Goal: Find specific page/section: Find specific page/section

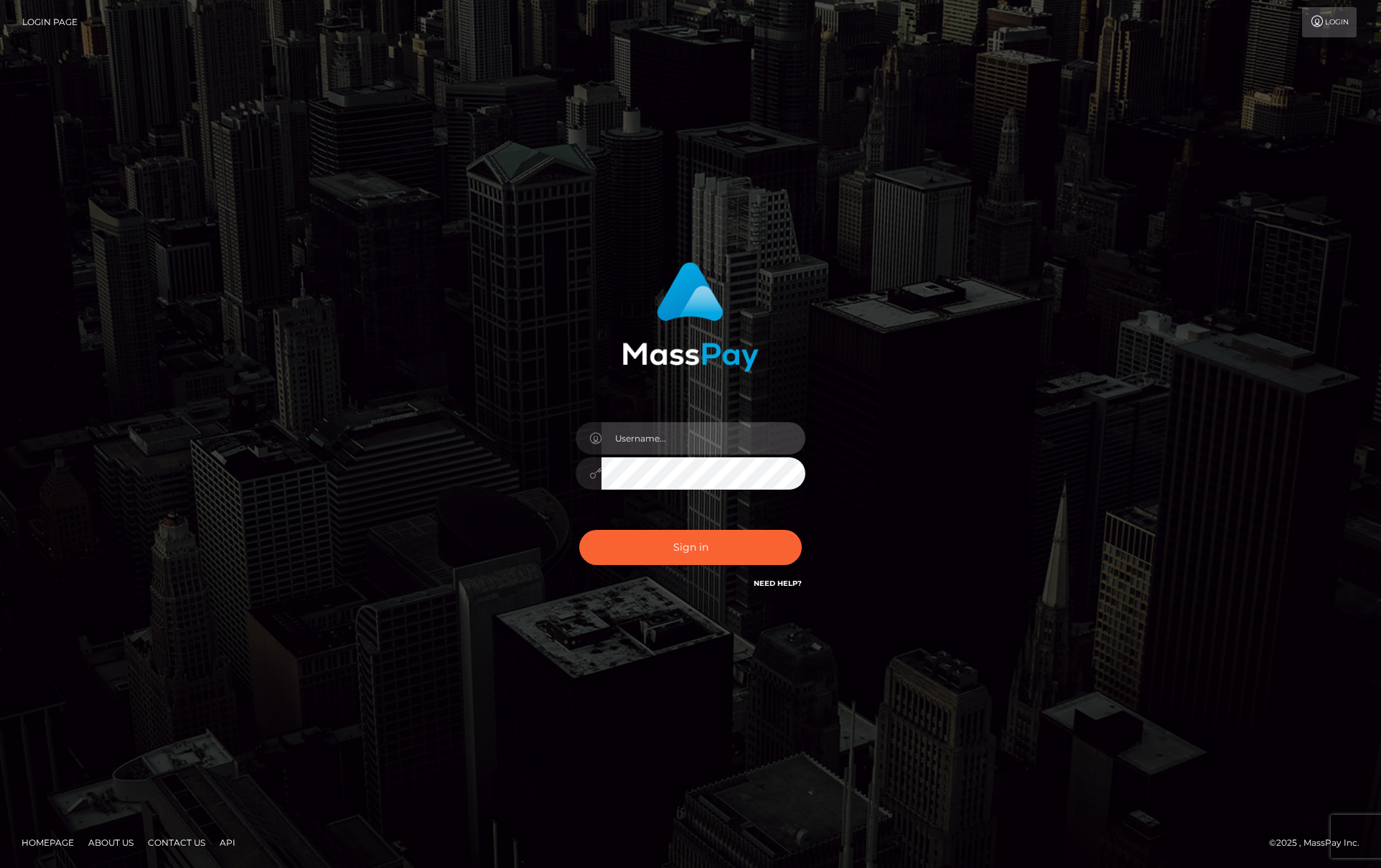
type input "jeffkatz"
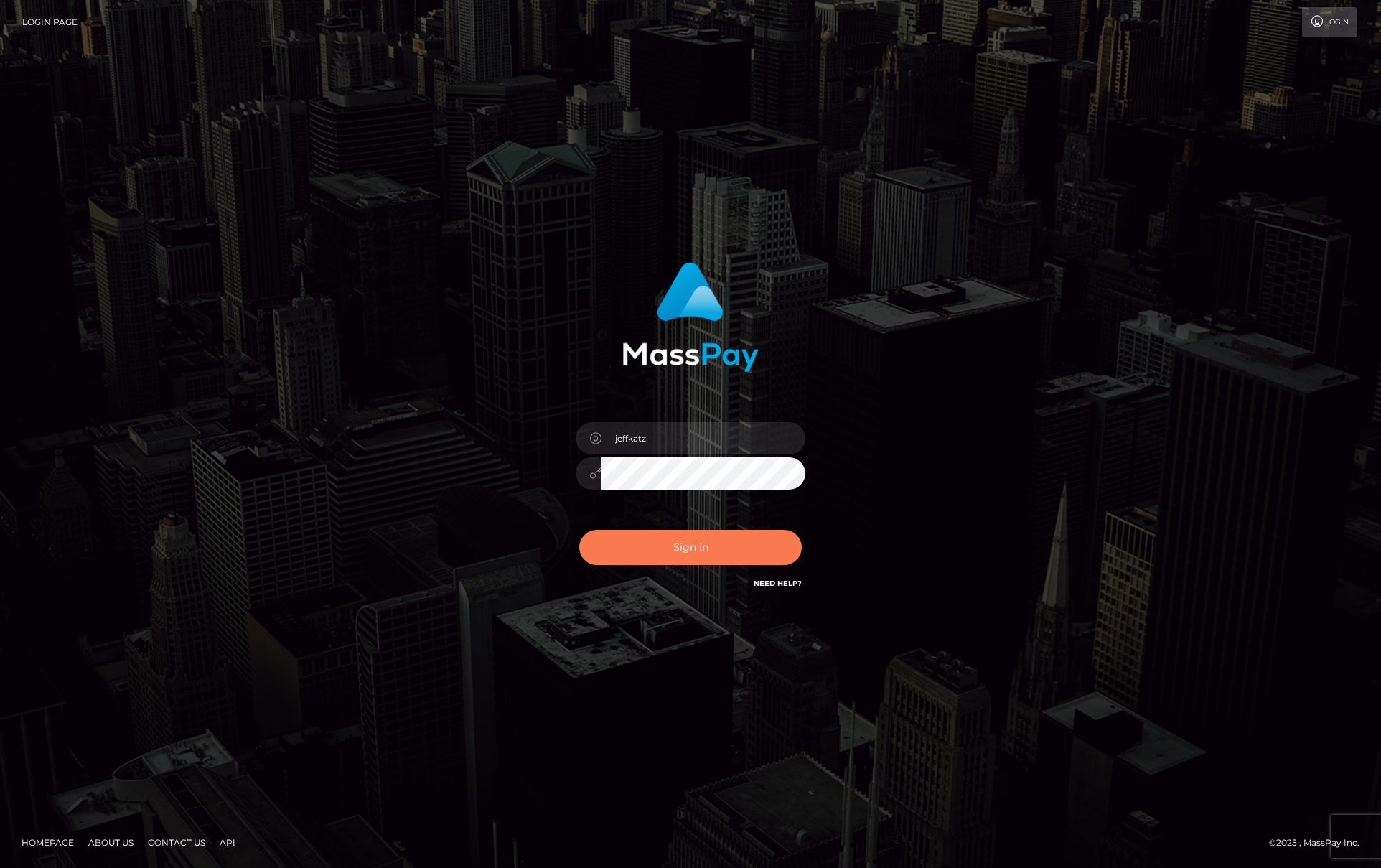
click at [704, 554] on button "Sign in" at bounding box center [691, 547] width 223 height 35
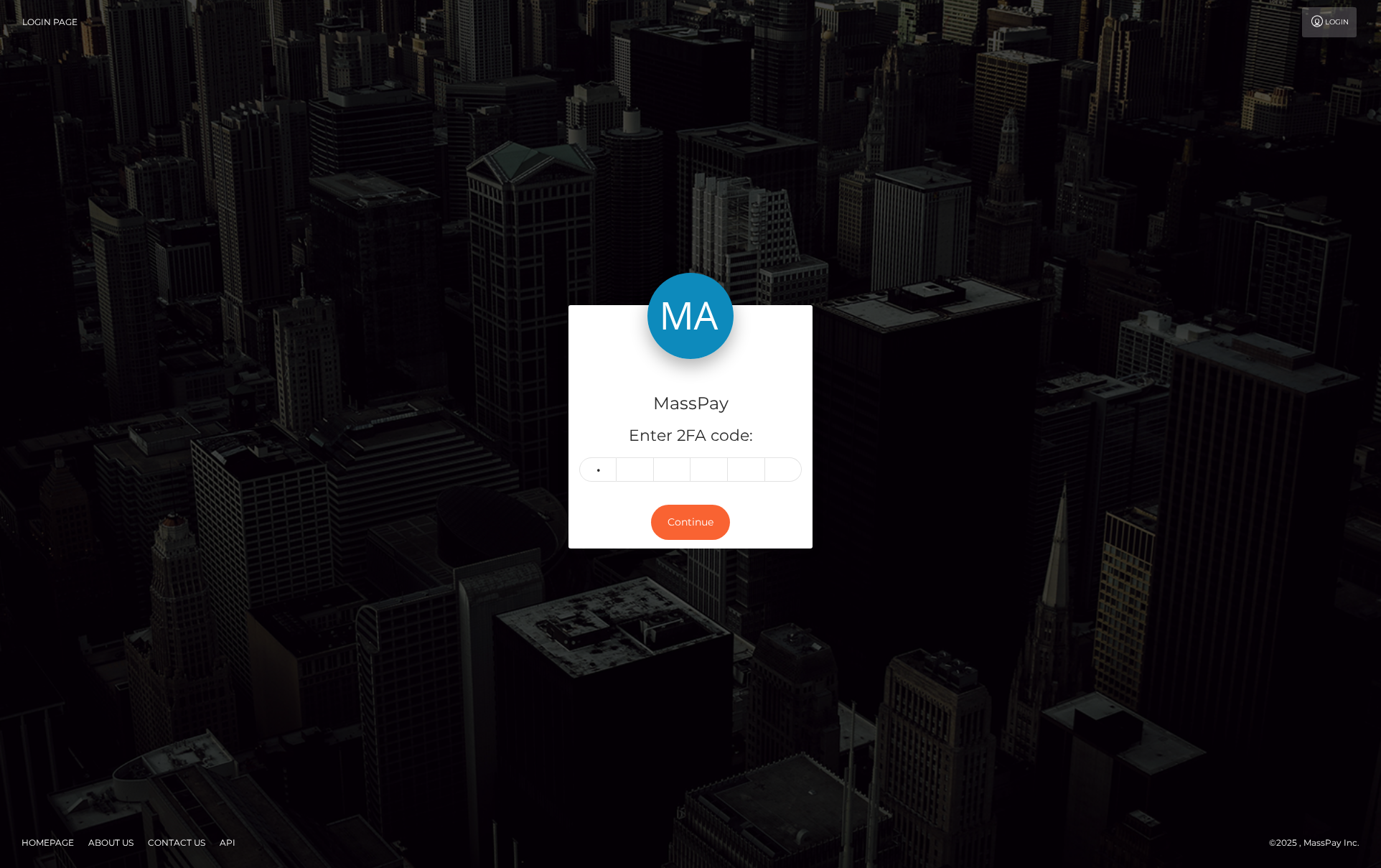
type input "3"
type input "2"
type input "0"
type input "1"
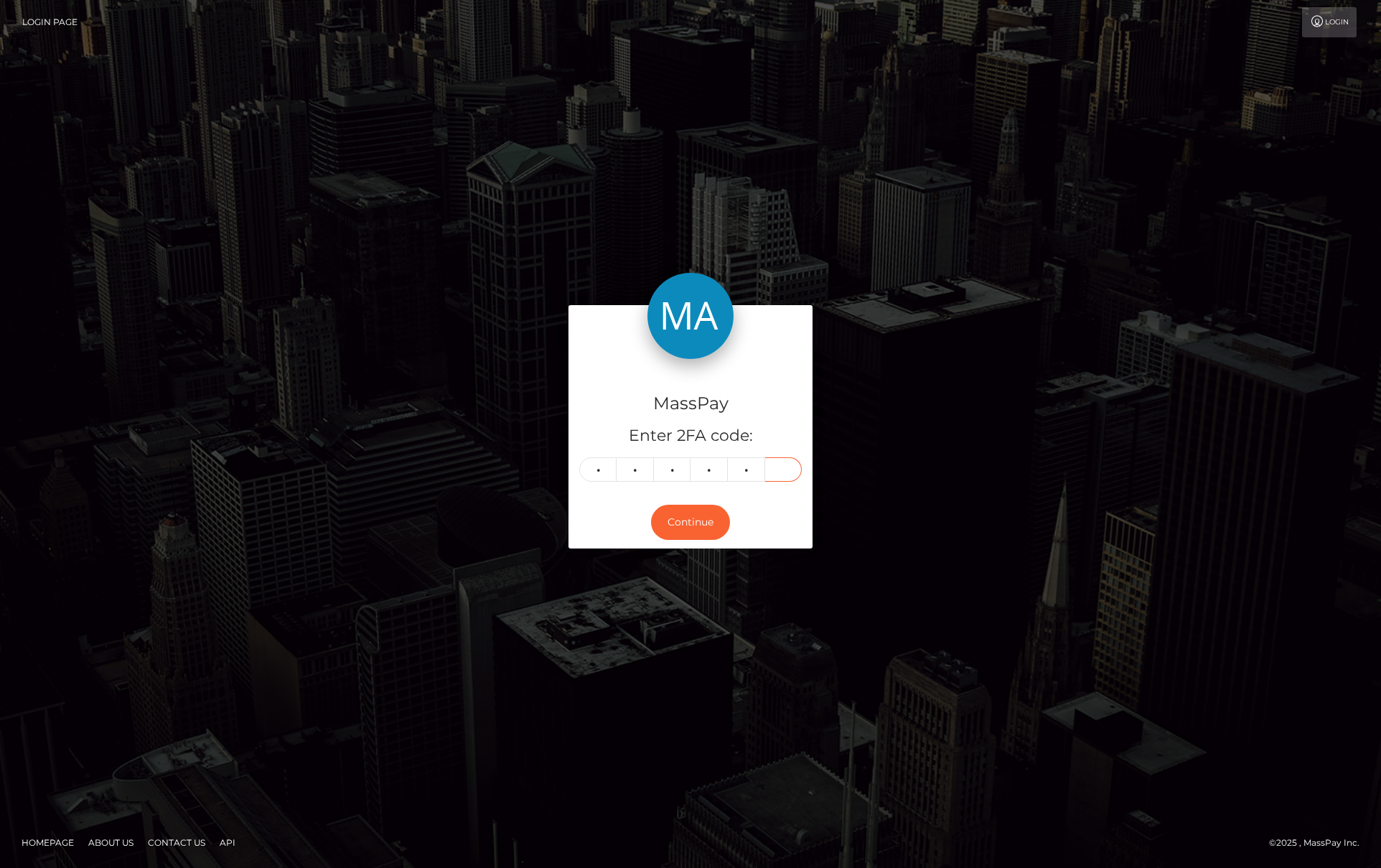
type input "2"
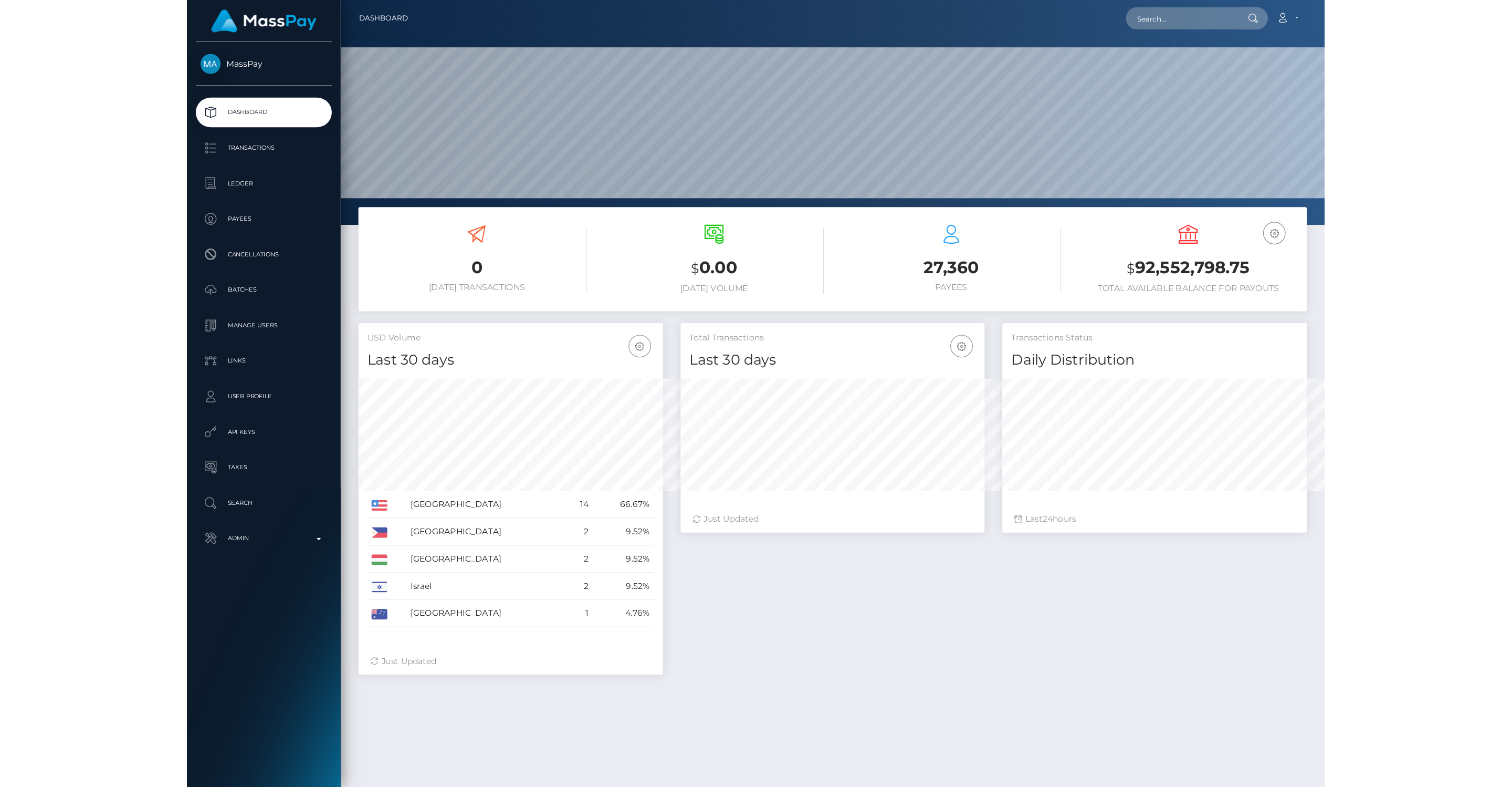
scroll to position [186, 437]
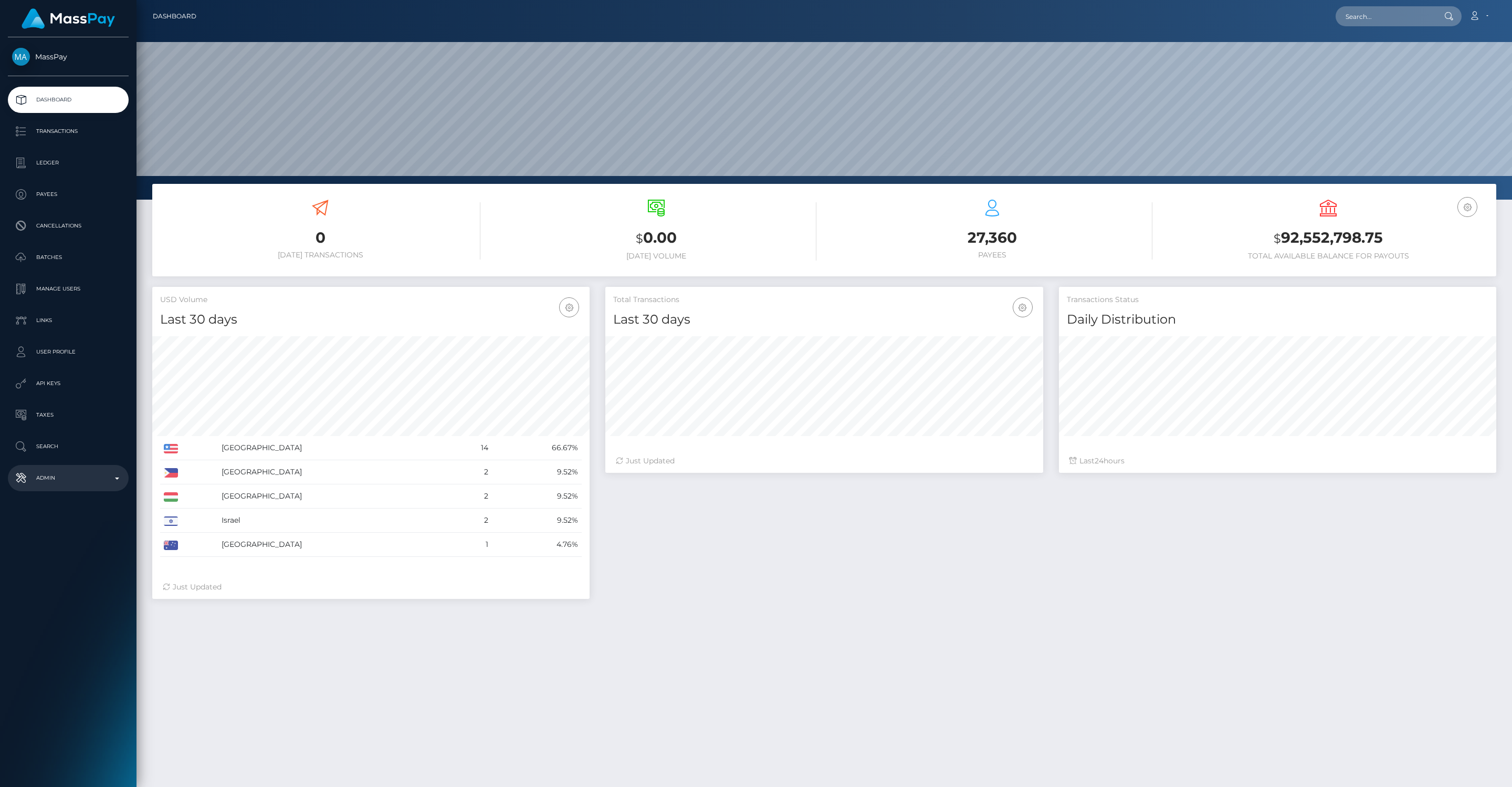
click at [116, 476] on p "Admin" at bounding box center [68, 478] width 113 height 16
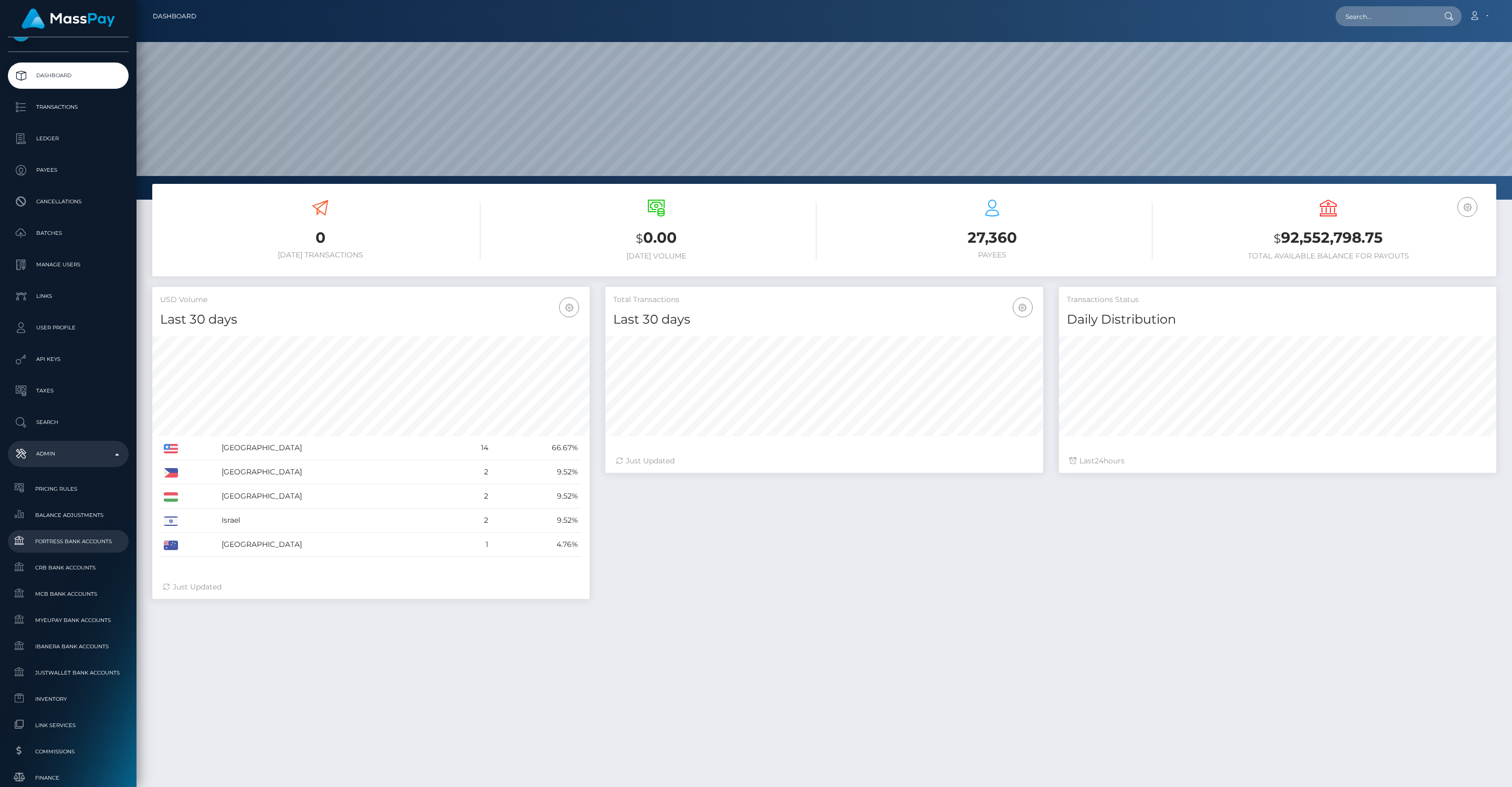
scroll to position [0, 0]
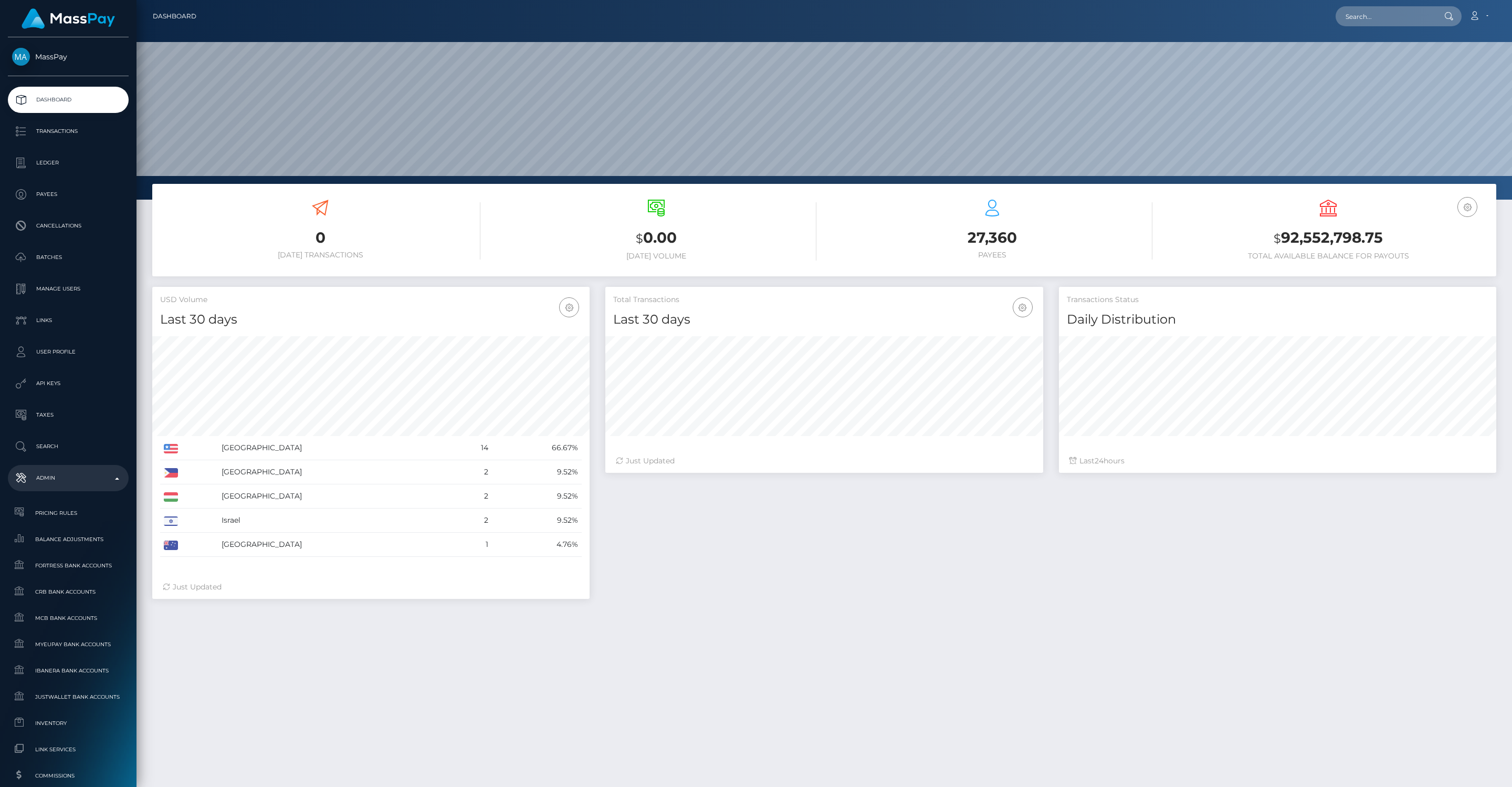
click at [118, 479] on p "Admin" at bounding box center [68, 478] width 113 height 16
click at [118, 479] on b at bounding box center [117, 478] width 4 height 2
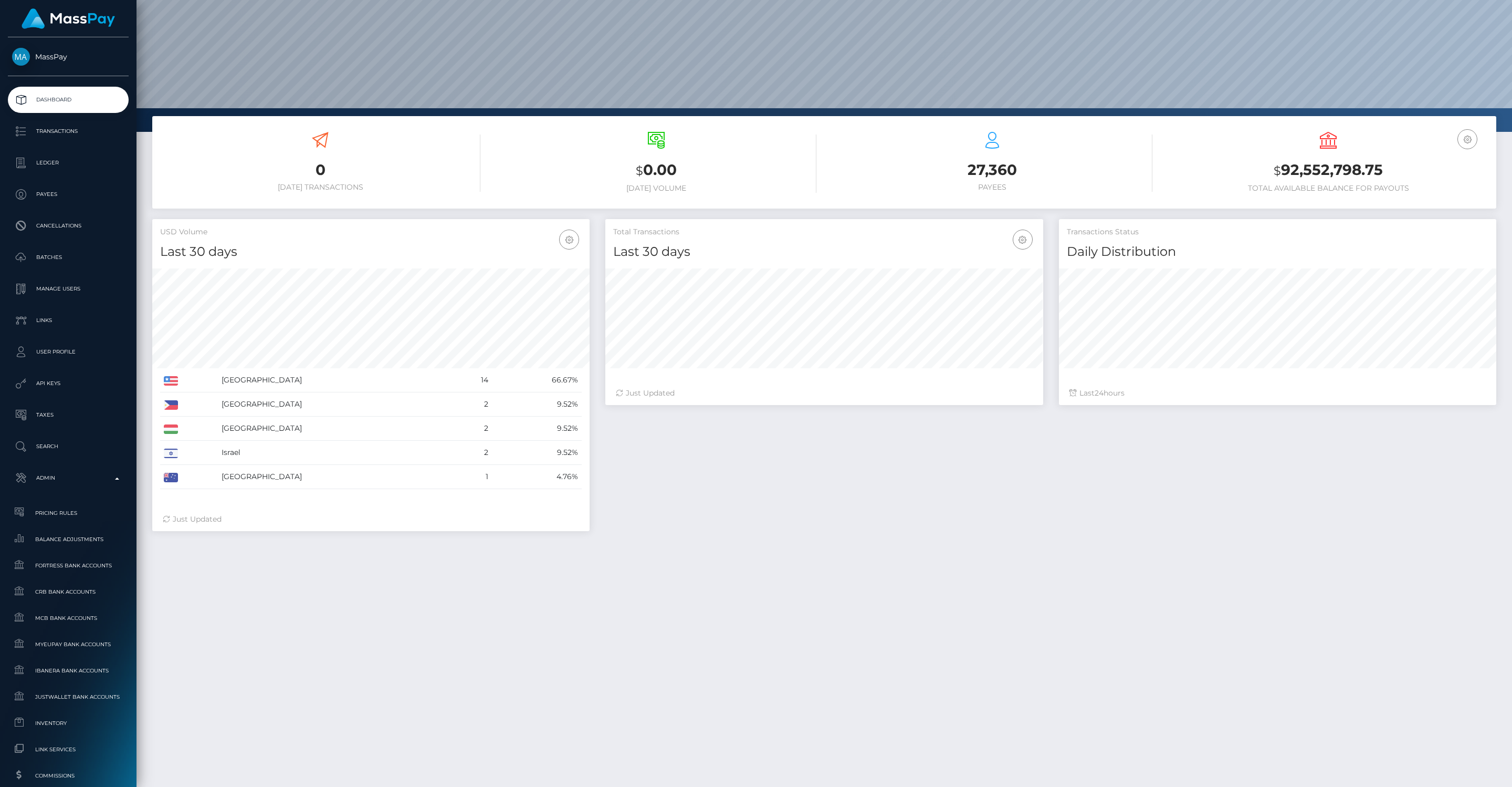
scroll to position [67, 0]
click at [118, 476] on p "Admin" at bounding box center [68, 478] width 113 height 16
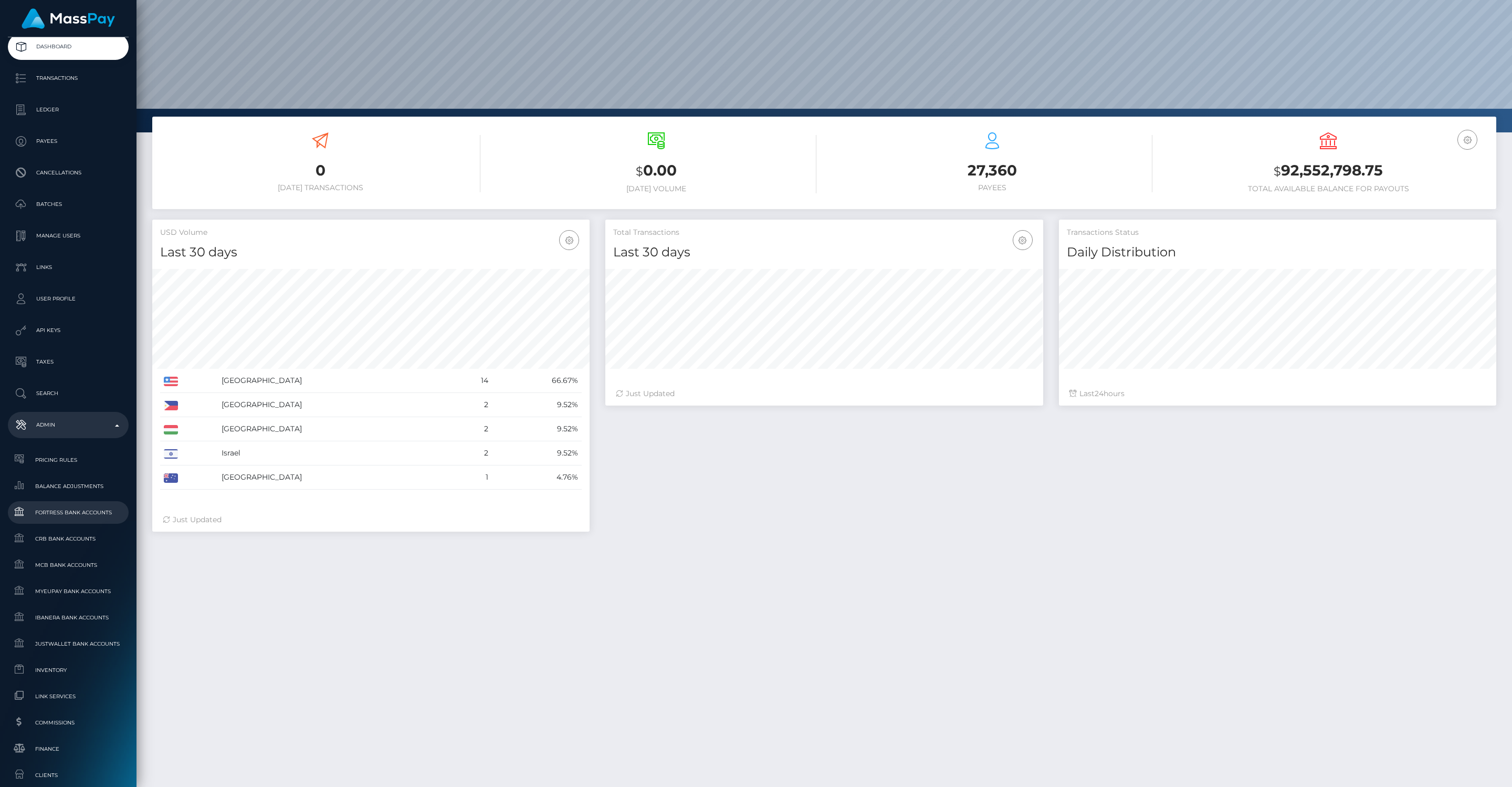
scroll to position [55, 0]
click at [88, 539] on span "CRB Bank Accounts" at bounding box center [68, 537] width 113 height 12
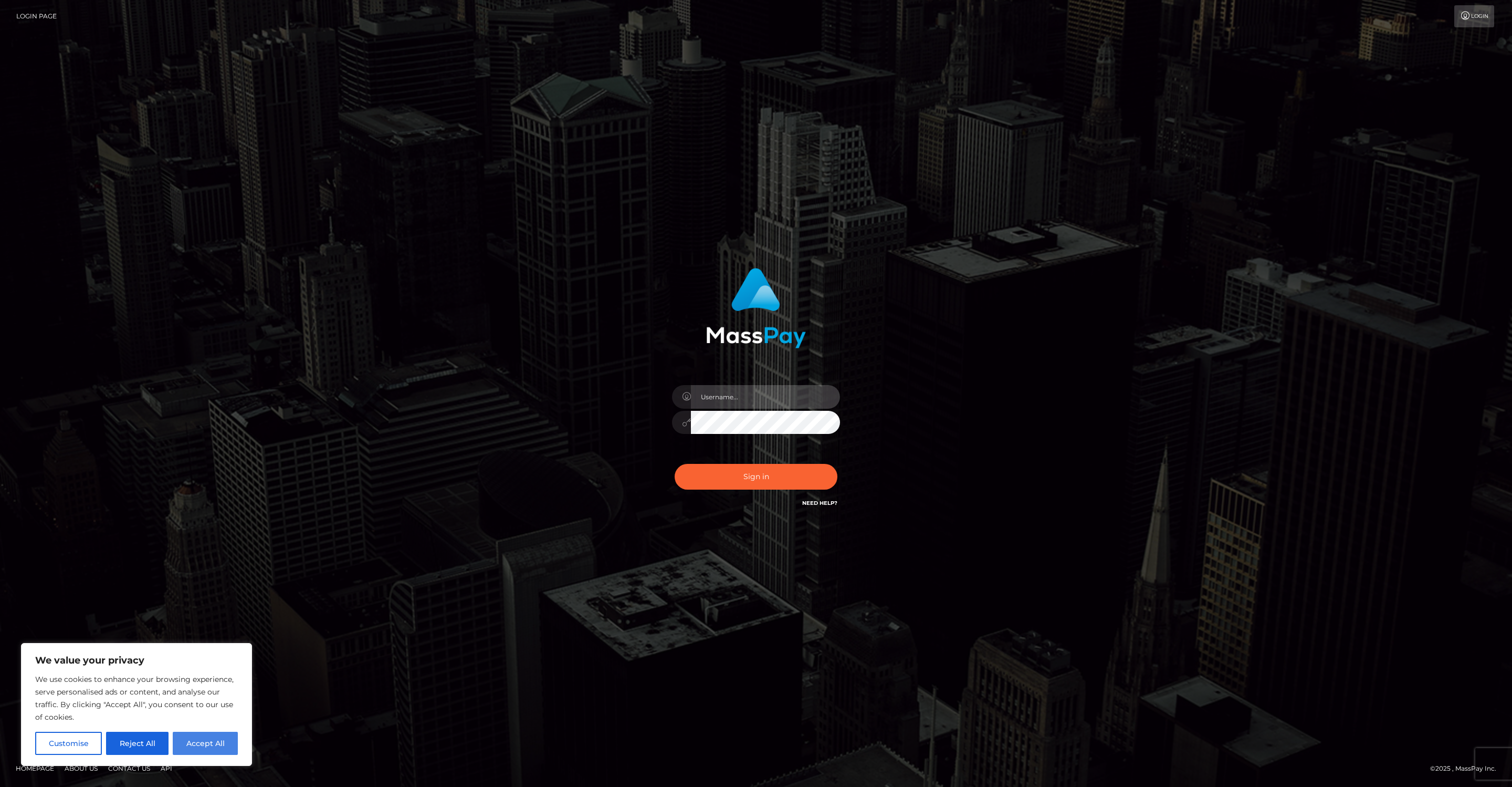
type input "jeffkatz"
click at [212, 747] on button "Accept All" at bounding box center [205, 743] width 65 height 23
checkbox input "true"
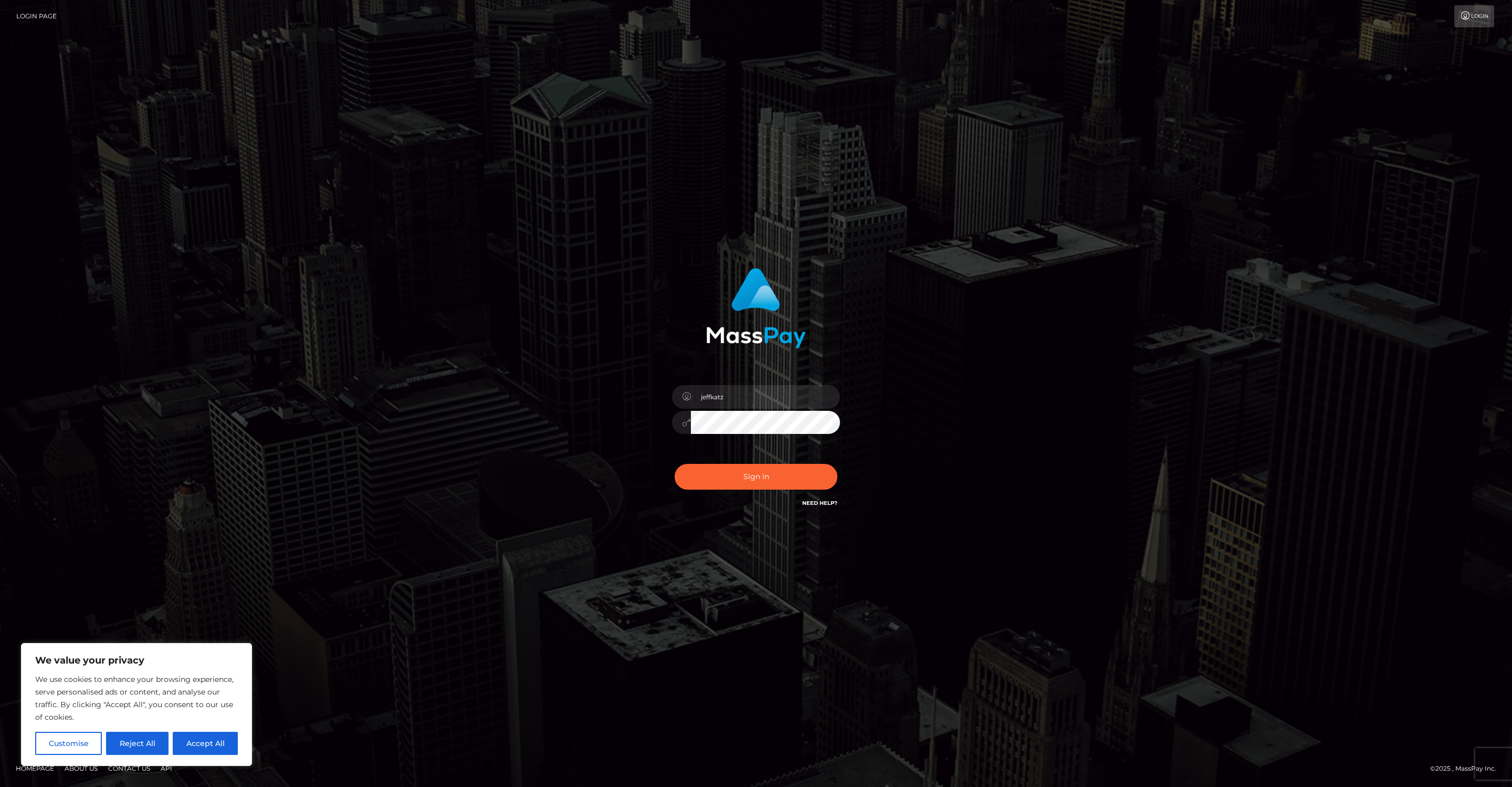
checkbox input "true"
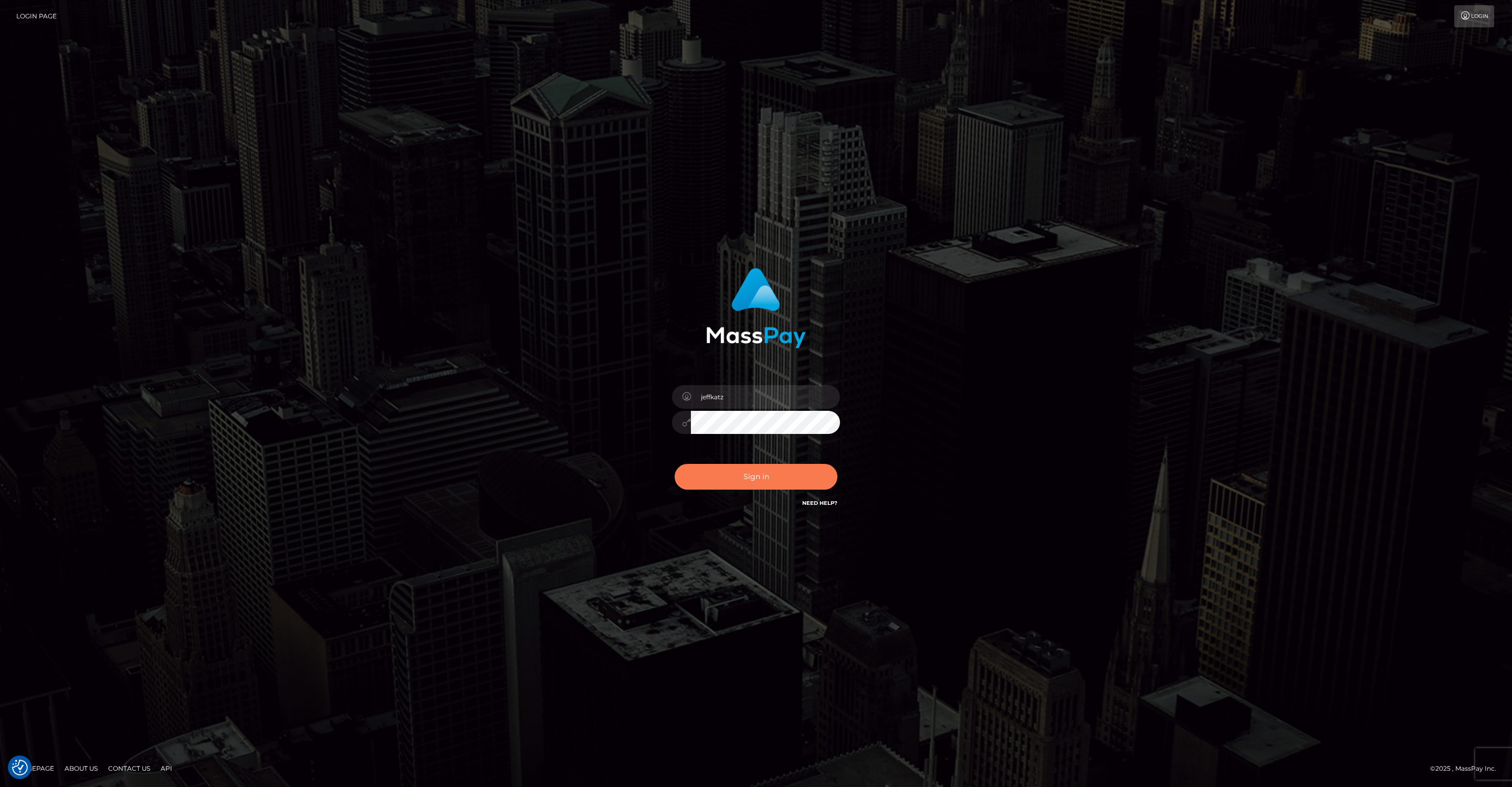
click at [790, 479] on button "Sign in" at bounding box center [756, 476] width 163 height 25
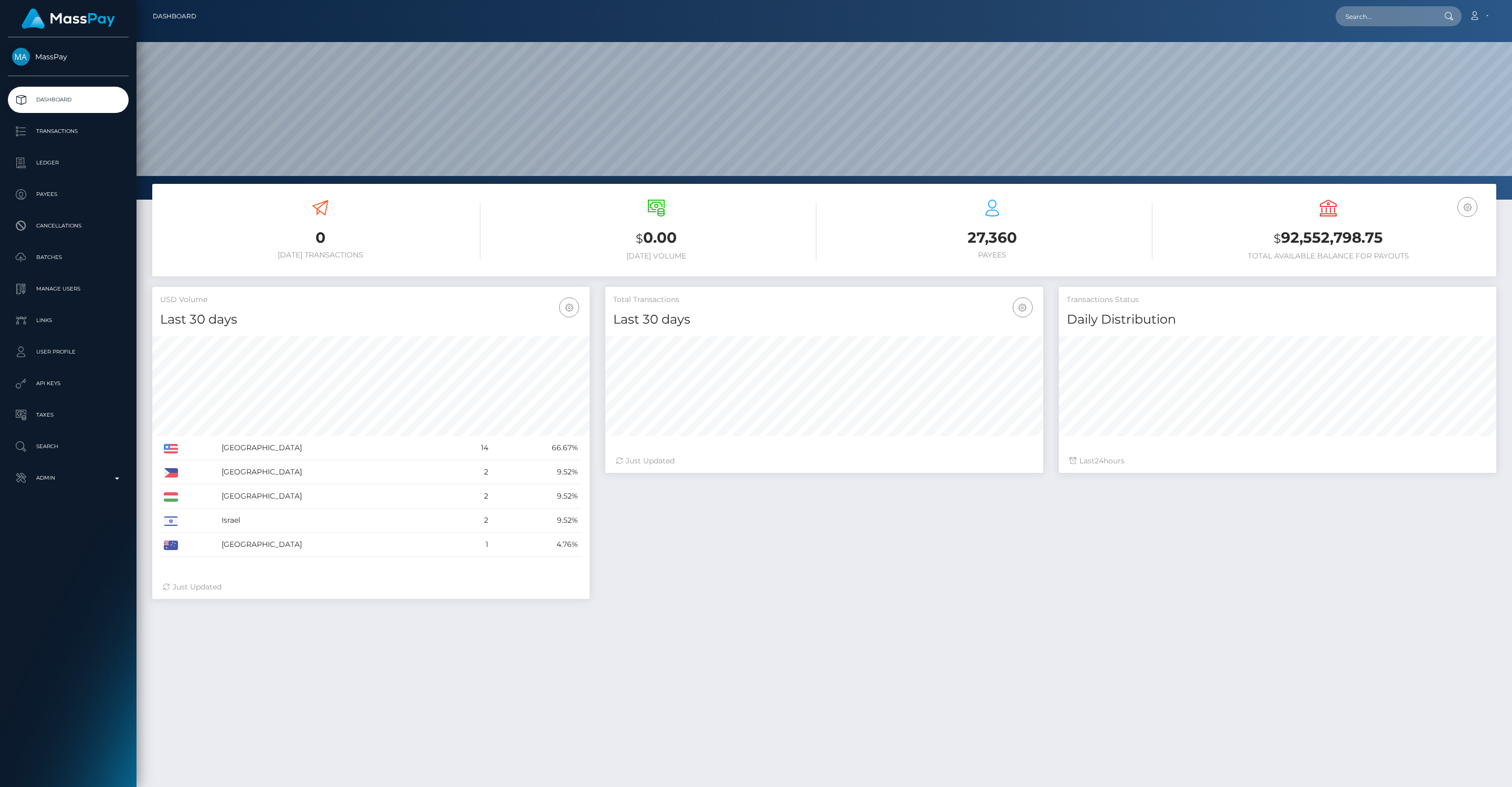
scroll to position [186, 437]
click at [120, 479] on p "Admin" at bounding box center [68, 478] width 113 height 16
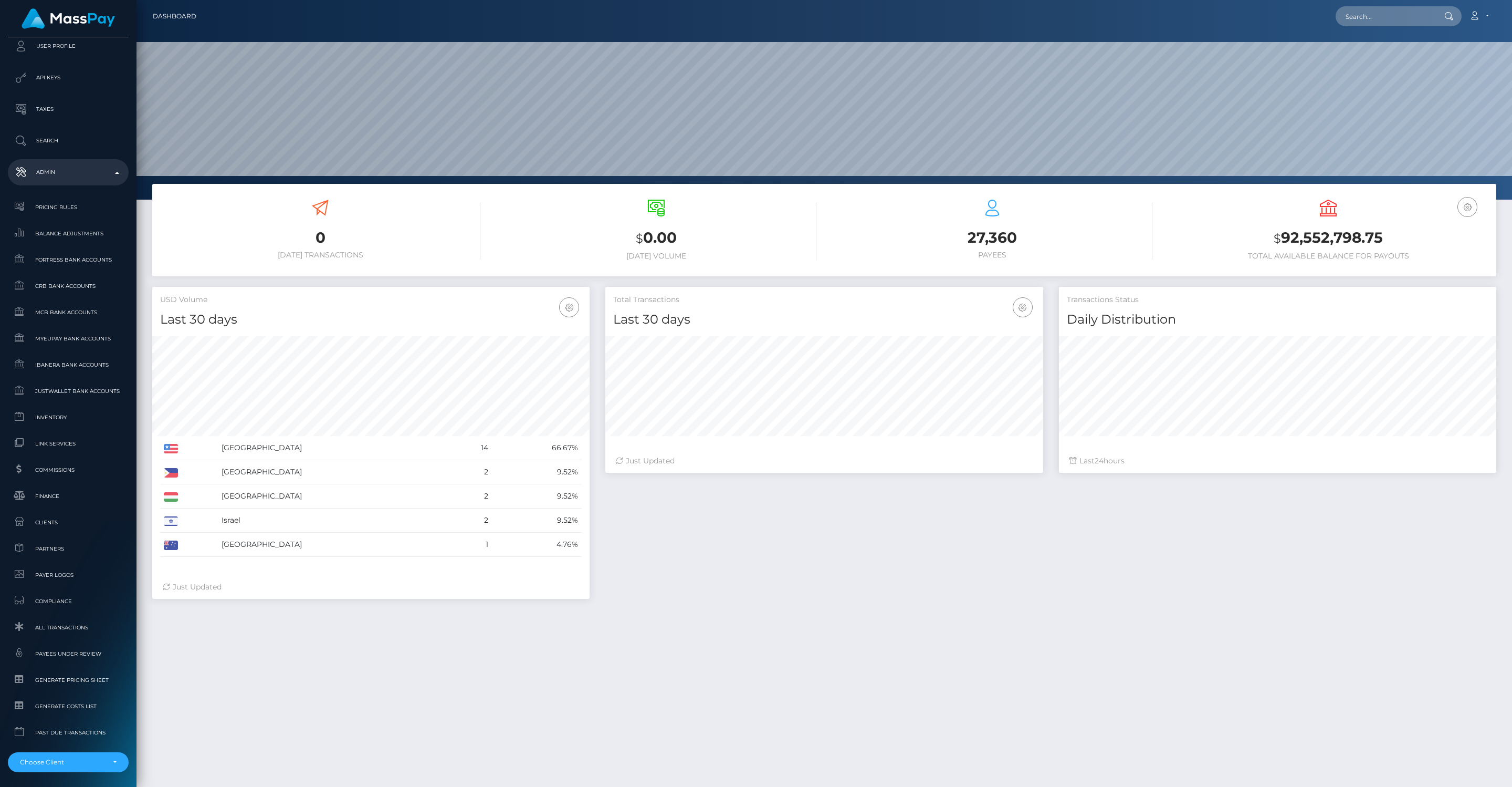
scroll to position [308, 0]
click at [61, 522] on span "Clients" at bounding box center [68, 520] width 113 height 12
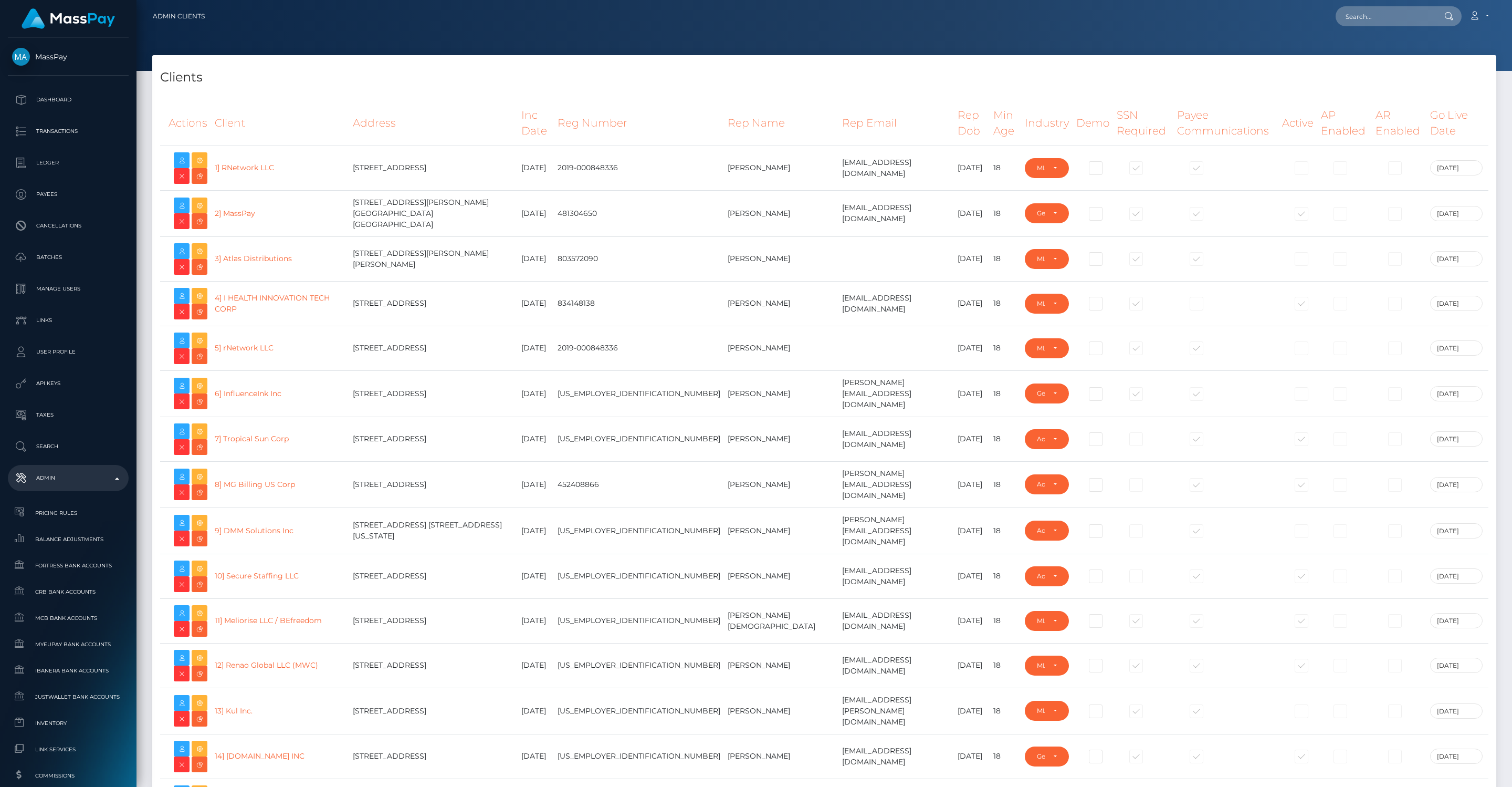
select select "223"
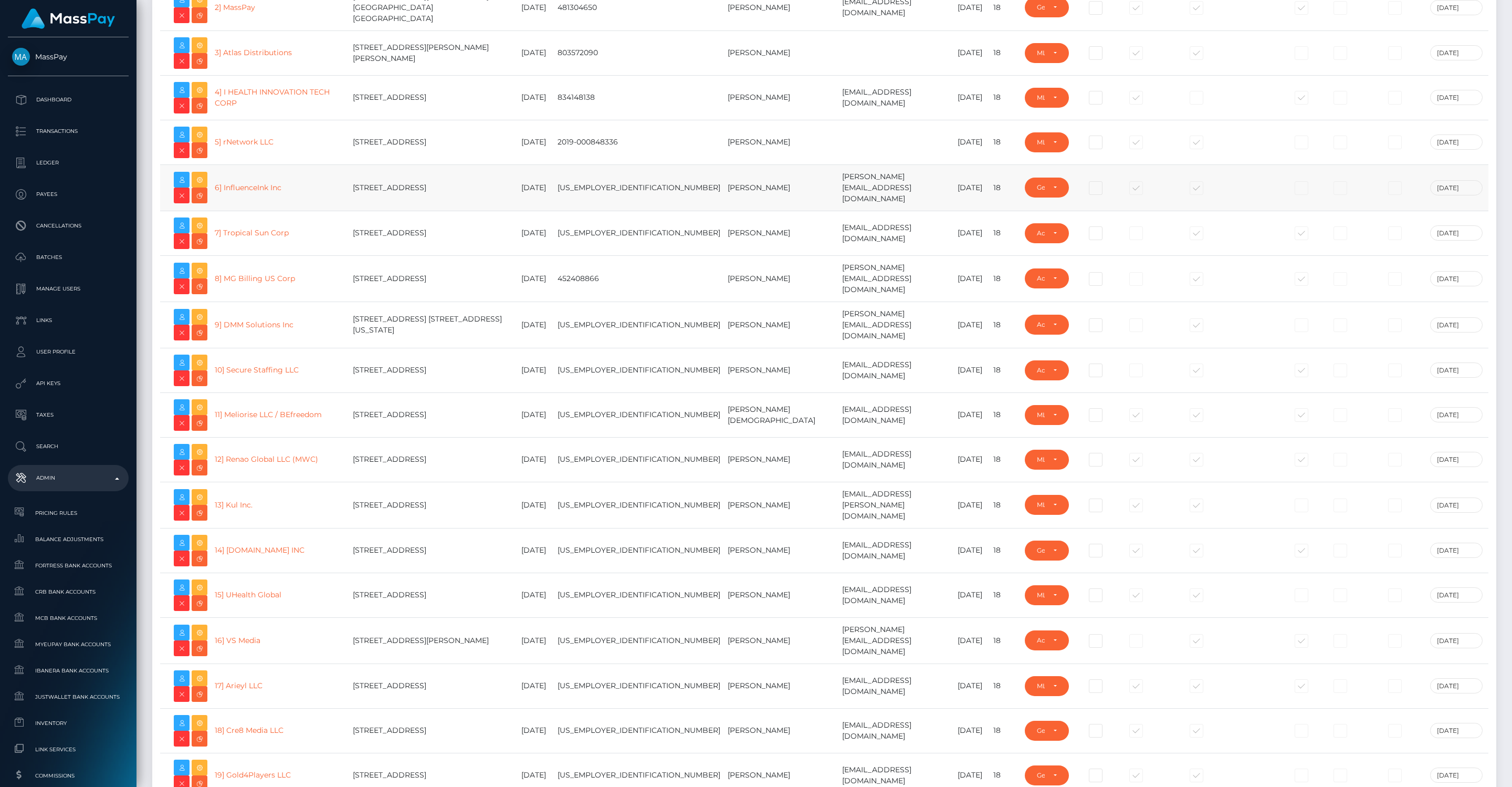
scroll to position [207, 0]
click at [294, 364] on link "10] Secure Staffing LLC" at bounding box center [257, 369] width 84 height 10
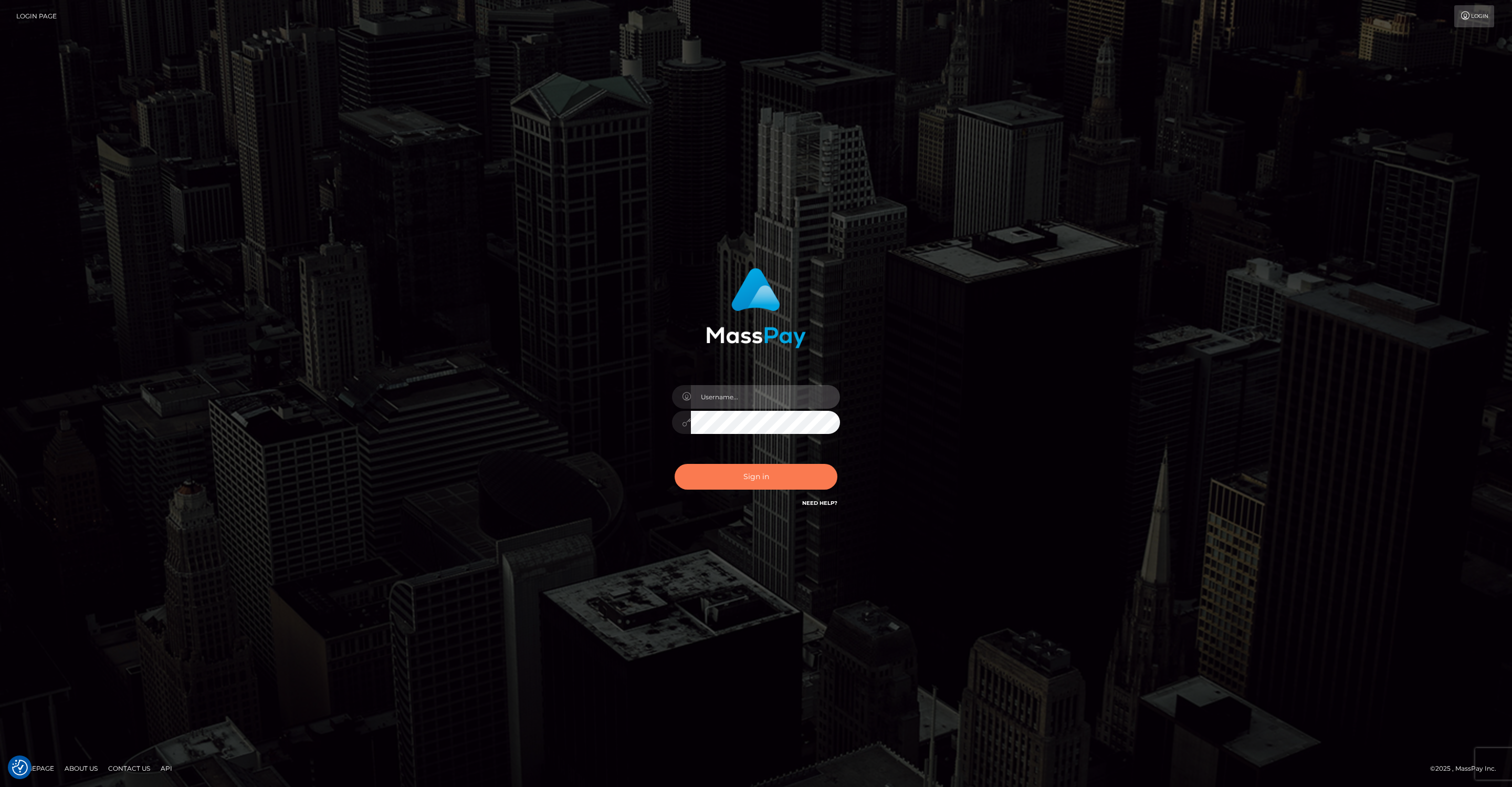
type input "jeffkatz"
click at [760, 478] on button "Sign in" at bounding box center [756, 476] width 163 height 25
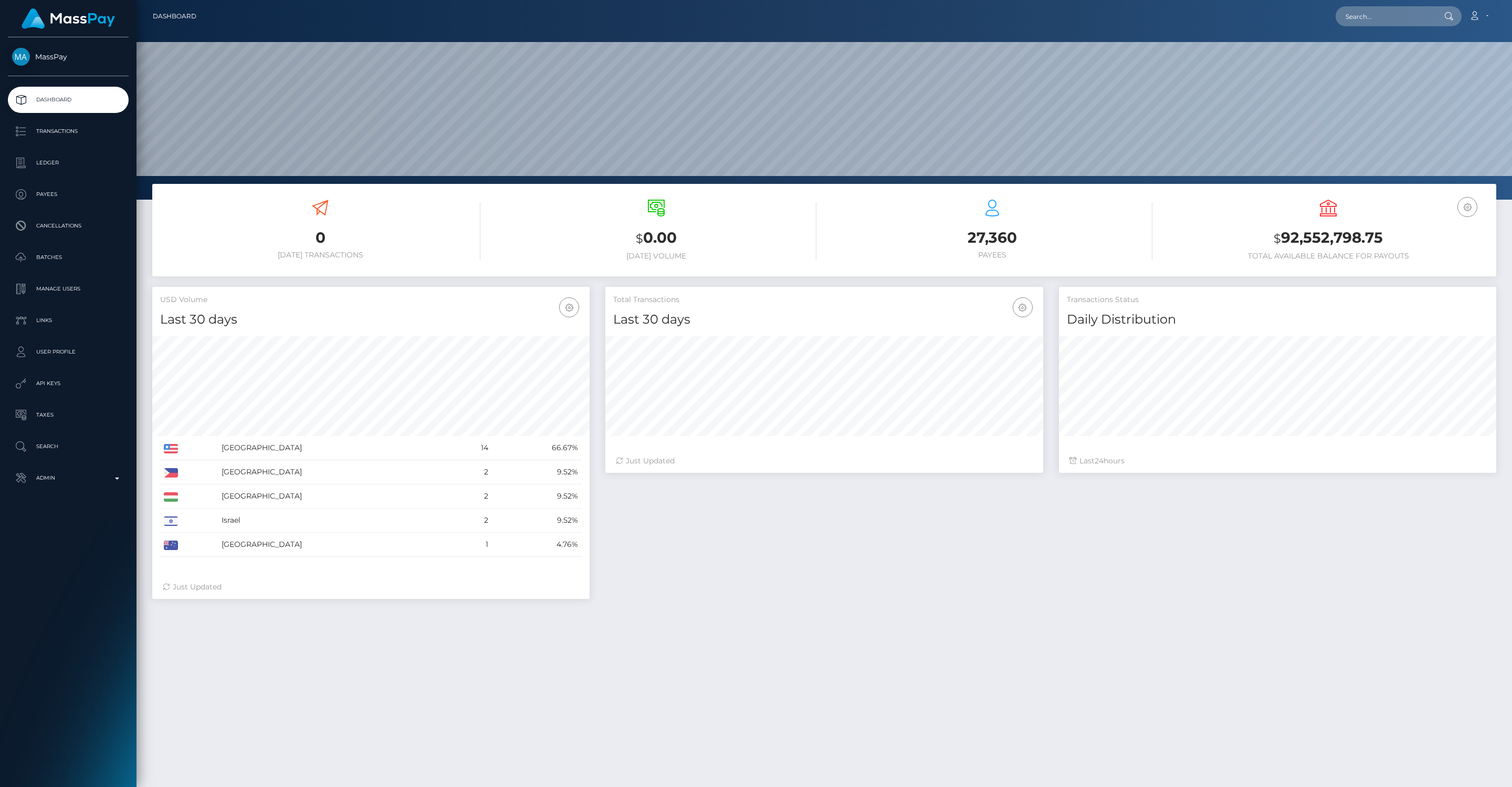
scroll to position [186, 437]
click at [91, 478] on p "Admin" at bounding box center [68, 478] width 113 height 16
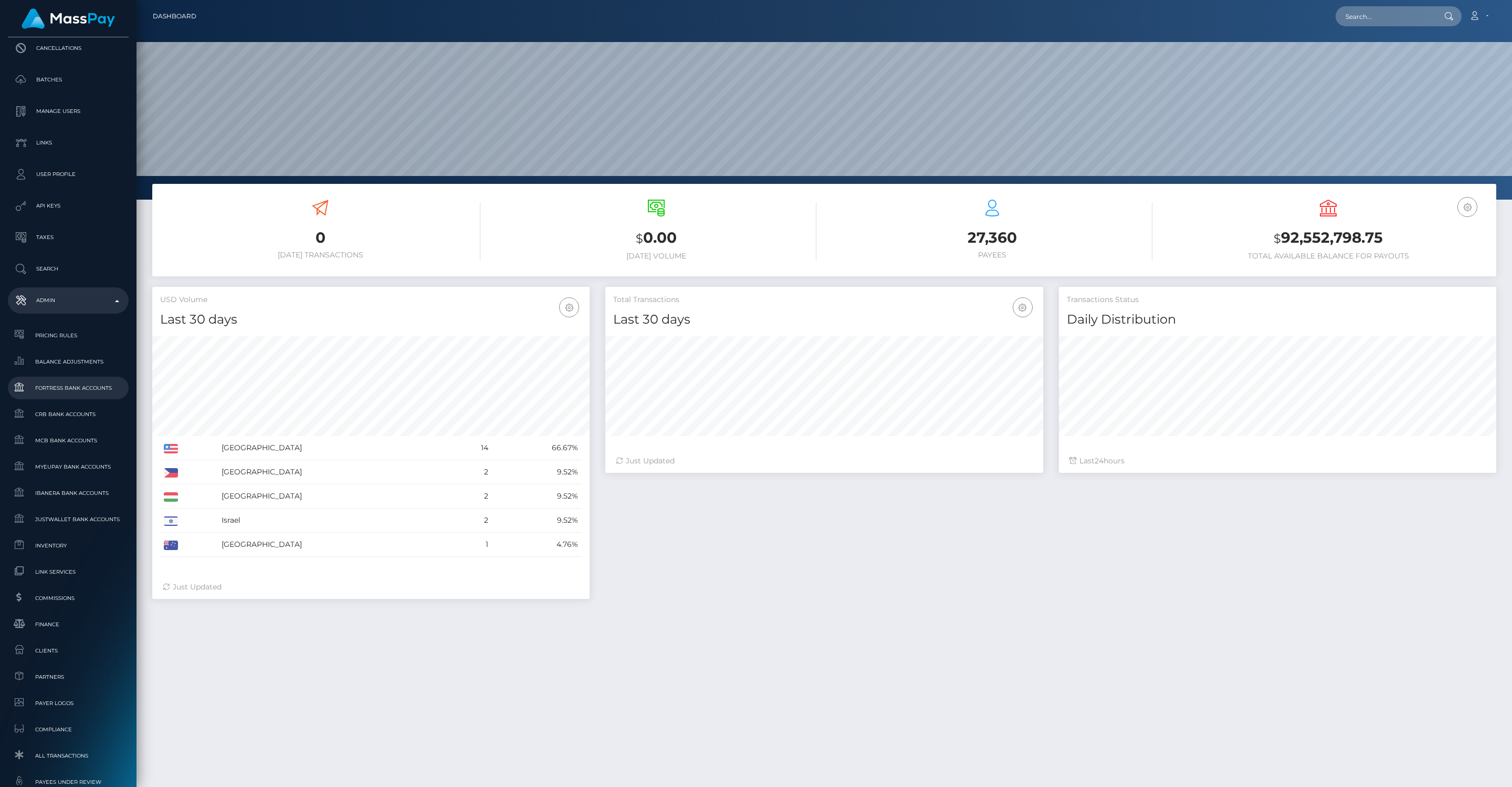
scroll to position [258, 0]
click at [48, 571] on span "Clients" at bounding box center [68, 570] width 113 height 12
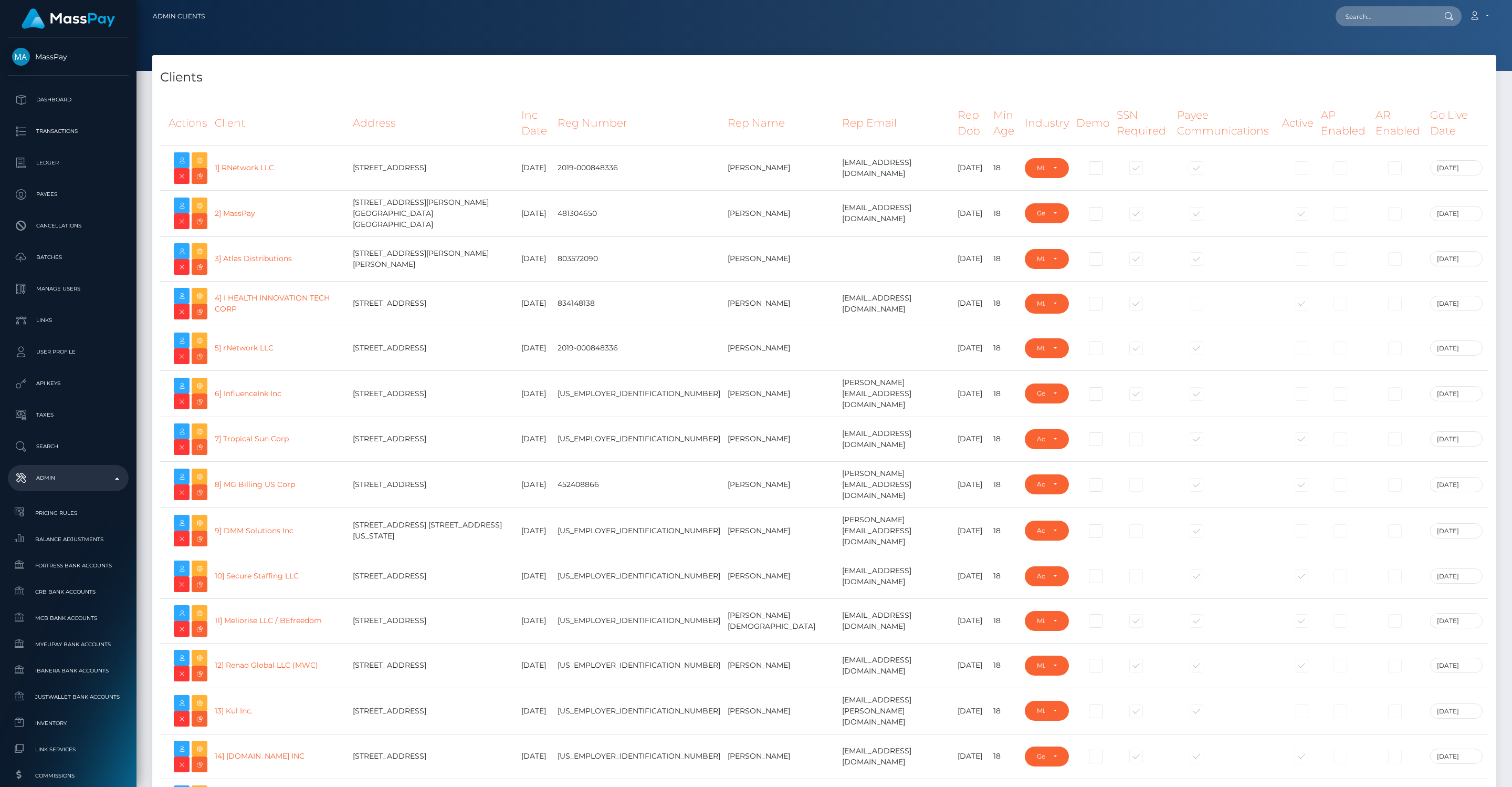
select select "223"
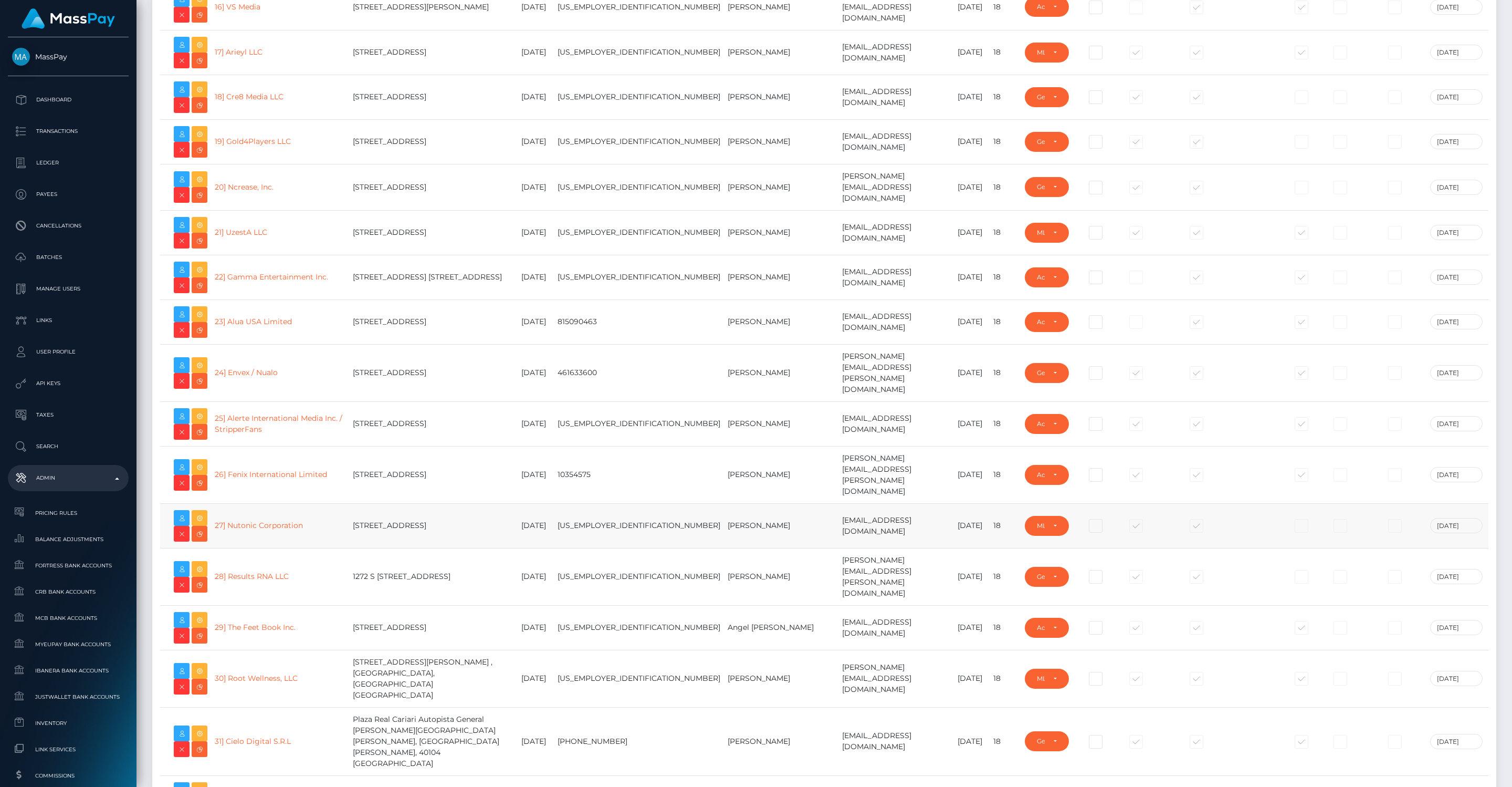
scroll to position [842, 0]
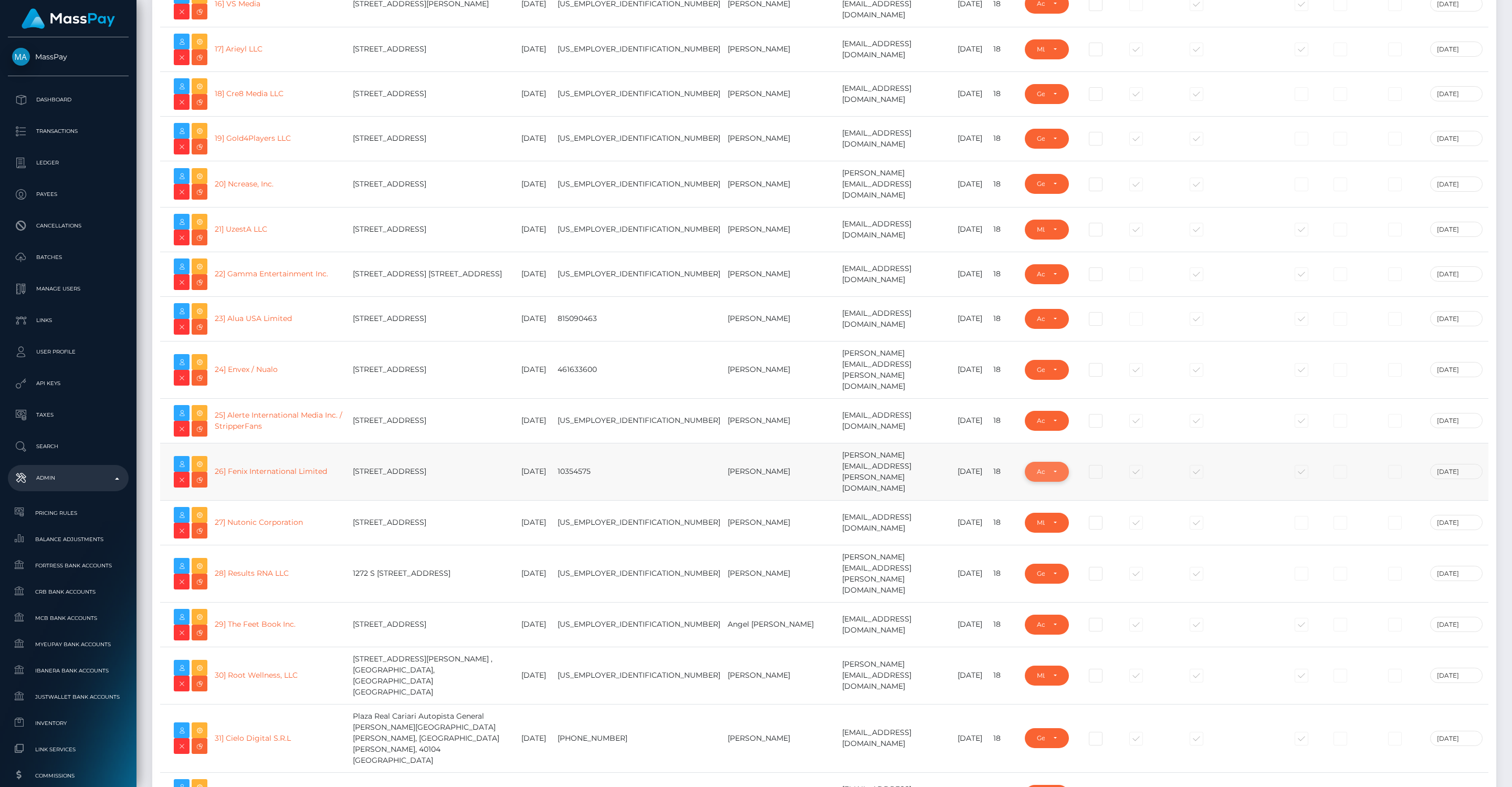
click at [1040, 462] on div "Adult" at bounding box center [1047, 472] width 44 height 20
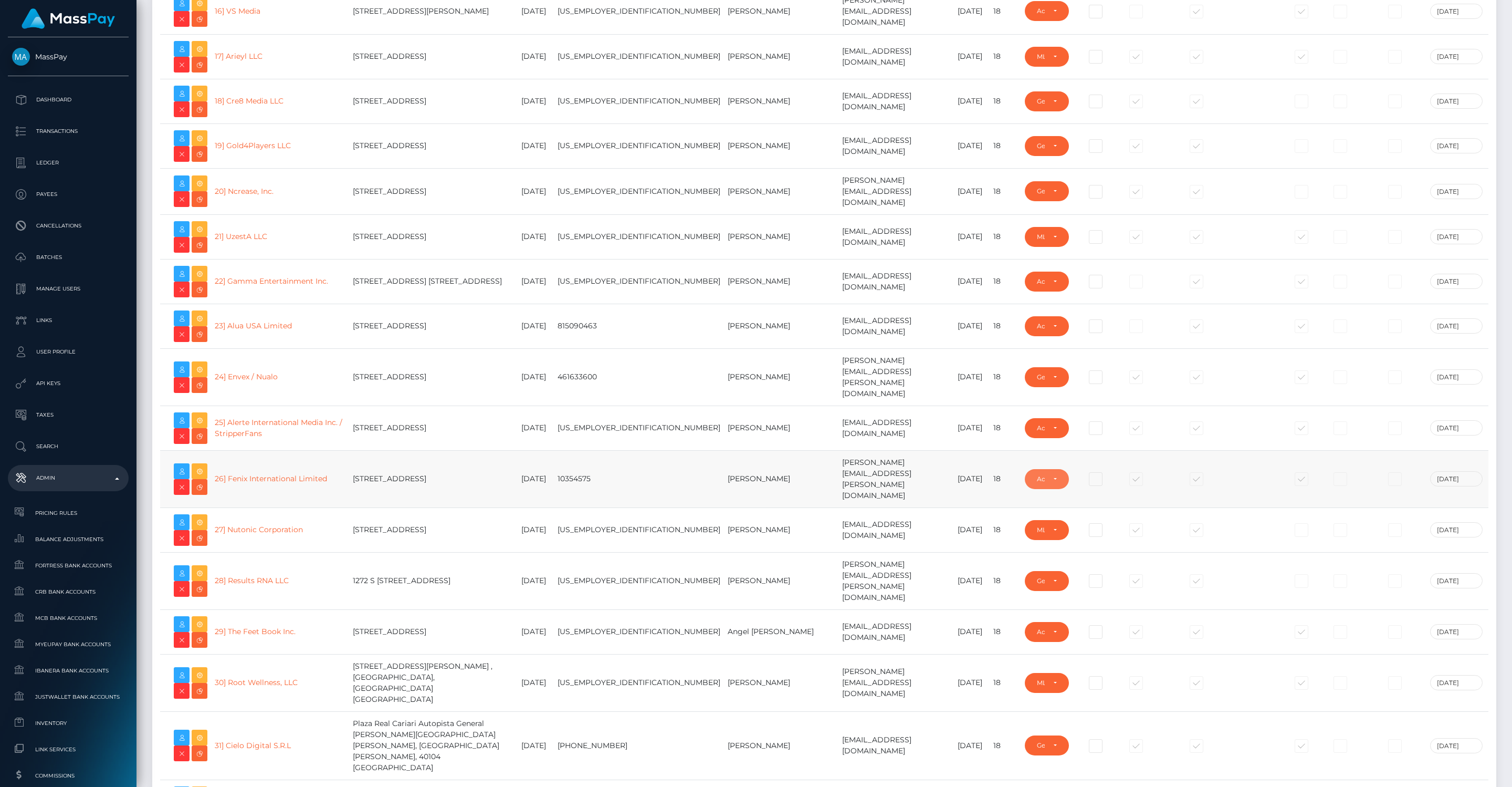
scroll to position [836, 0]
click at [240, 473] on link "26] Fenix International Limited" at bounding box center [271, 478] width 113 height 10
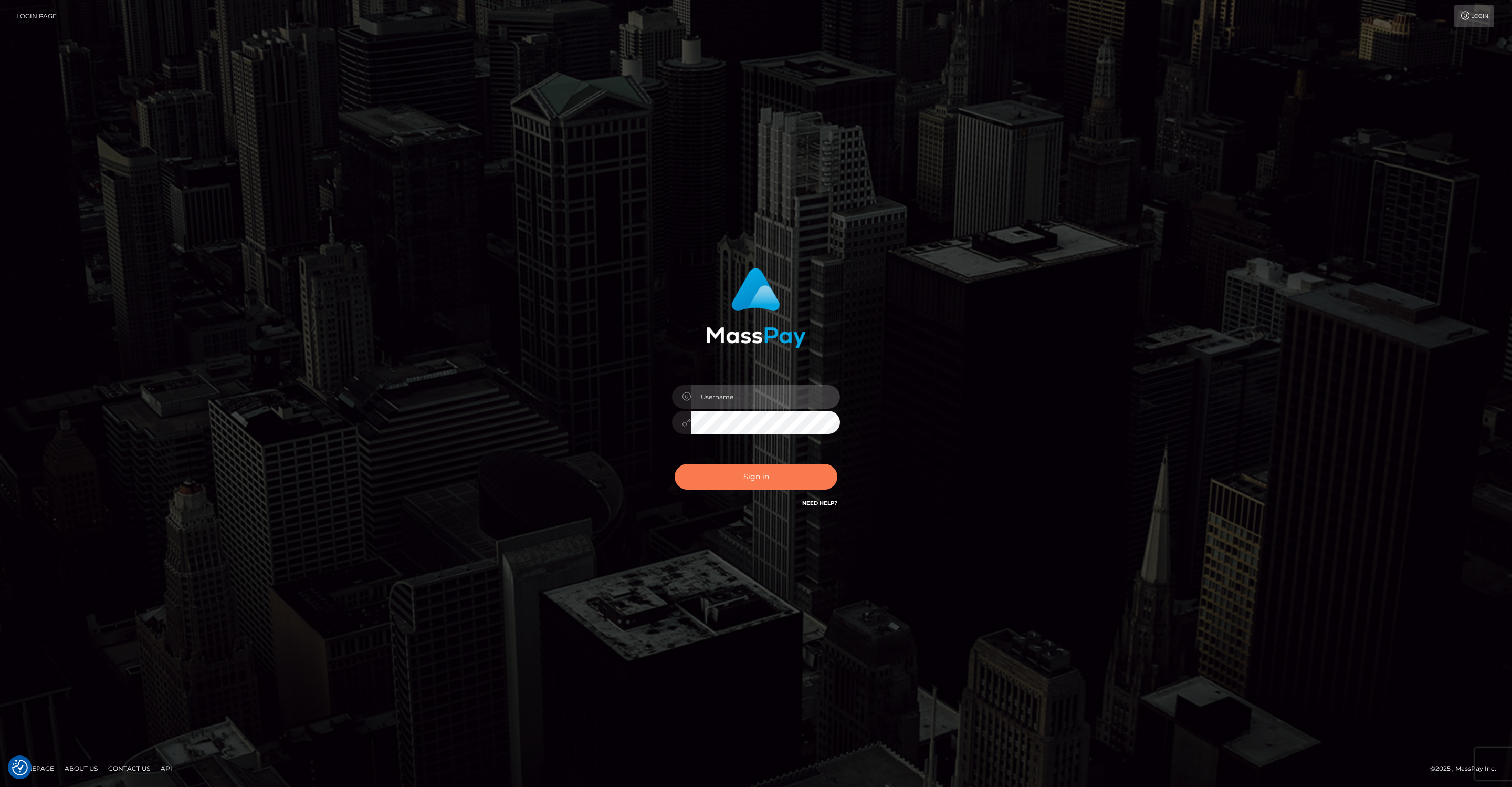
type input "jeffkatz"
click at [770, 483] on button "Sign in" at bounding box center [756, 476] width 163 height 25
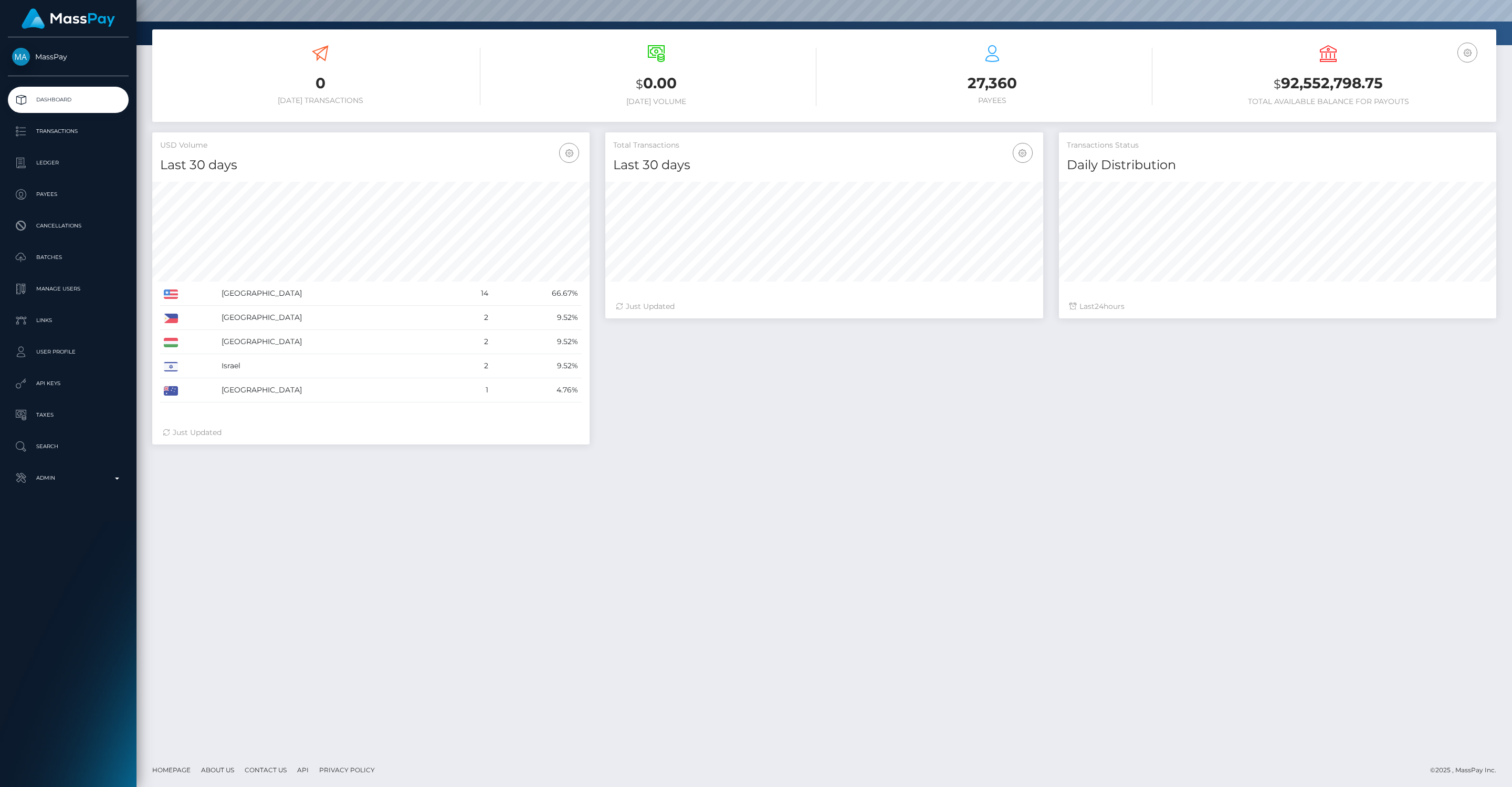
scroll to position [156, 0]
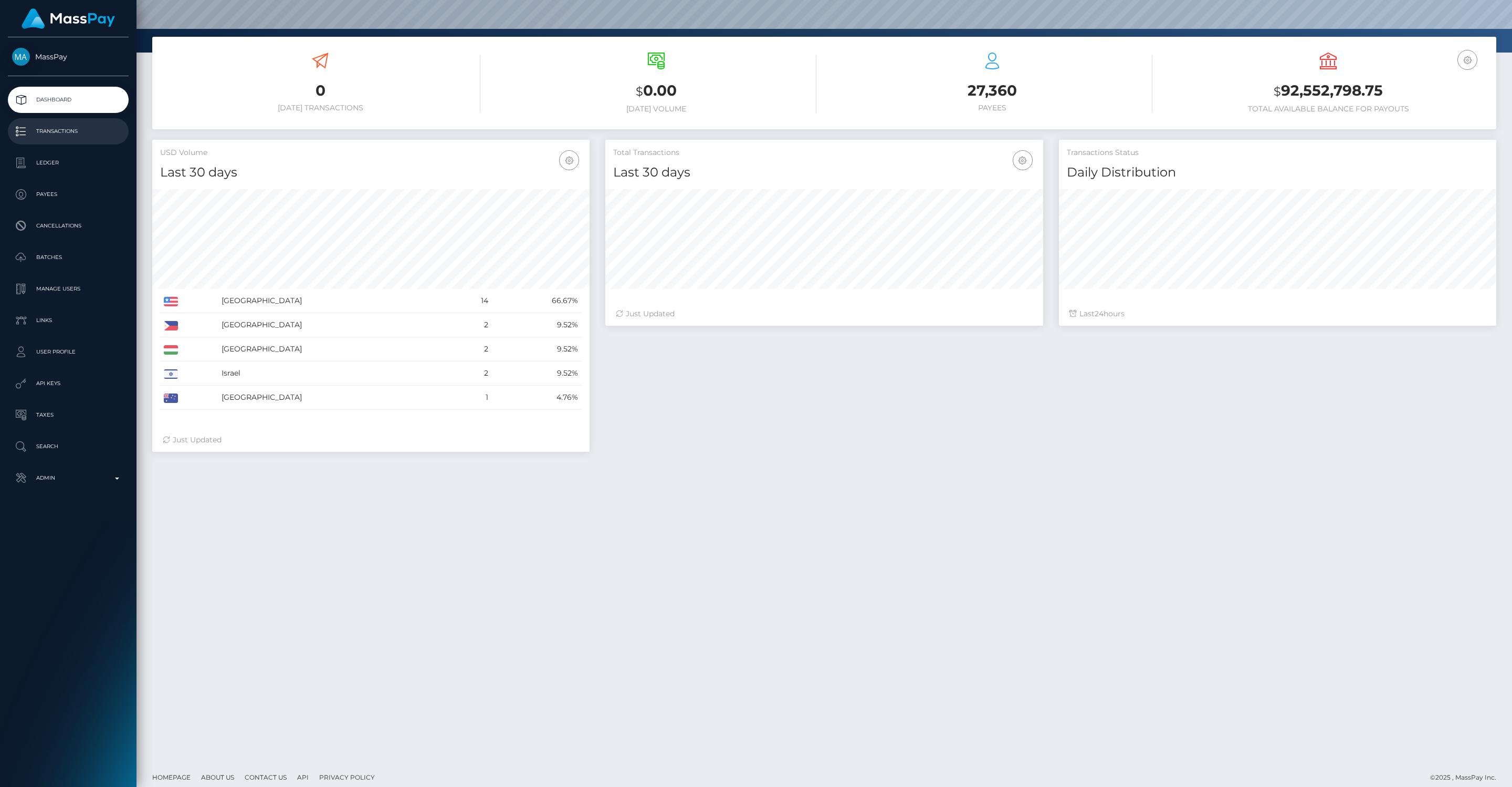
click at [108, 131] on p "Transactions" at bounding box center [68, 131] width 113 height 16
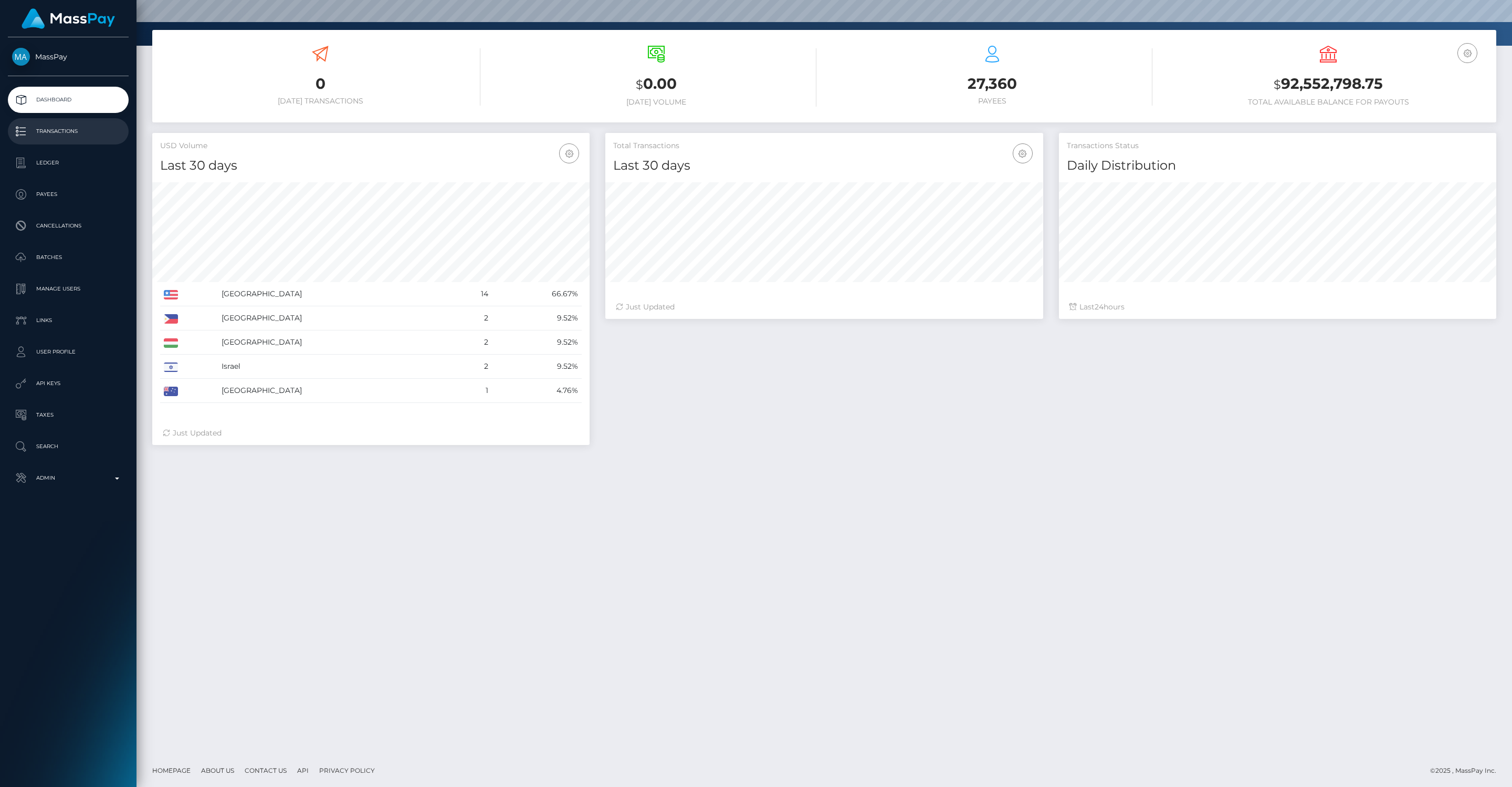
scroll to position [152, 0]
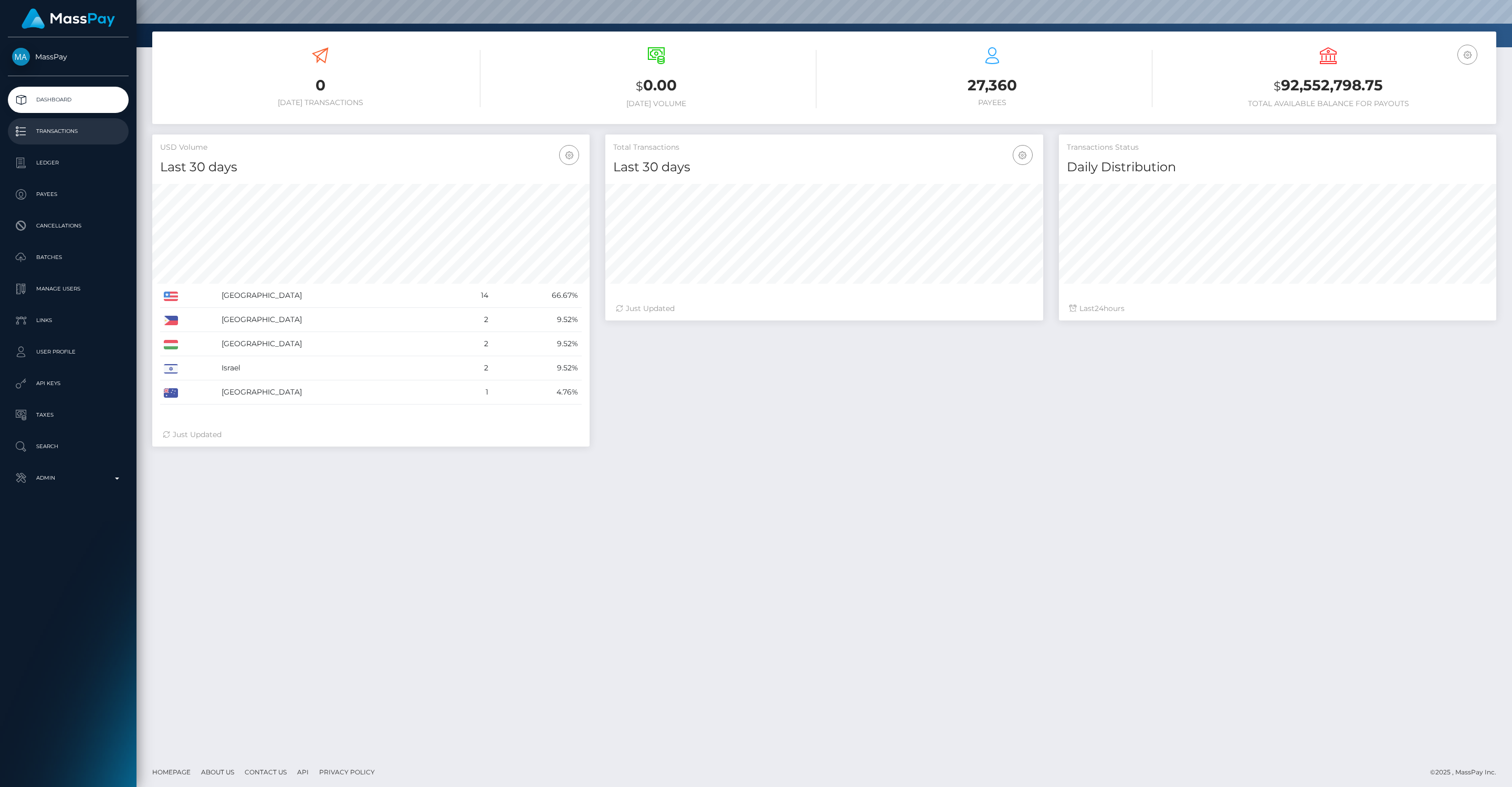
click at [107, 131] on p "Transactions" at bounding box center [68, 131] width 113 height 16
